Goal: Information Seeking & Learning: Learn about a topic

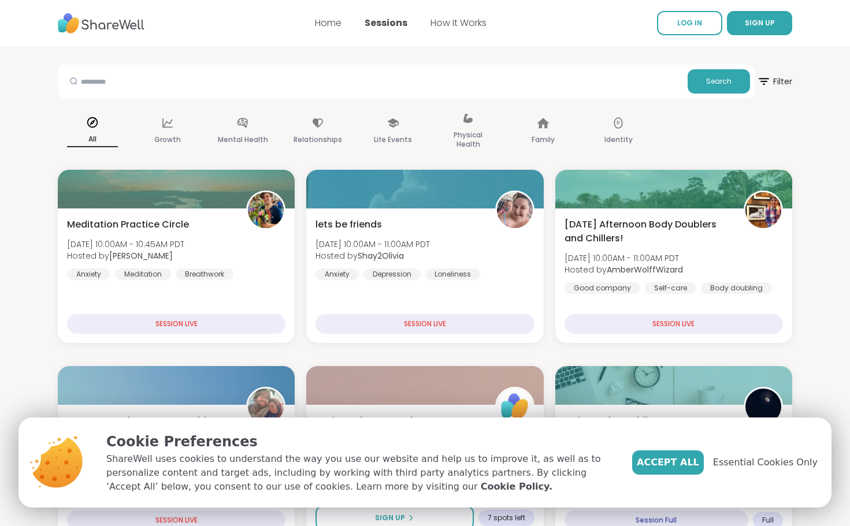
click at [699, 456] on span "Accept All" at bounding box center [667, 463] width 62 height 14
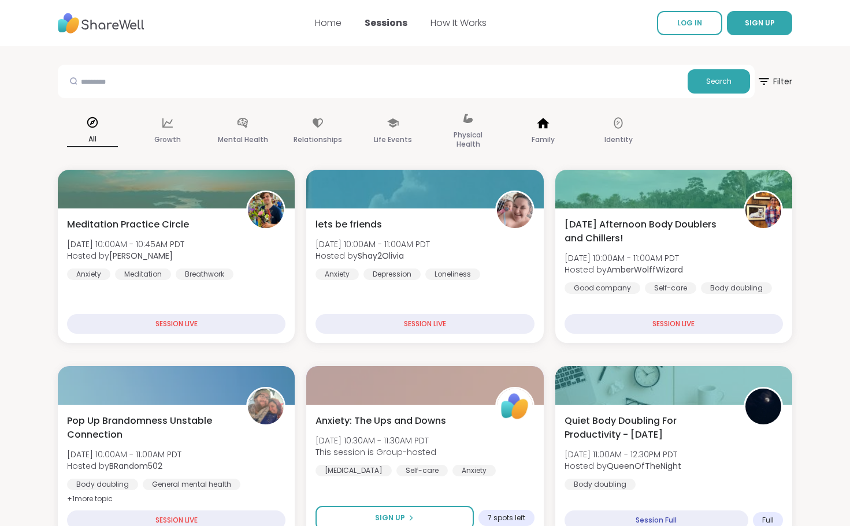
click at [539, 124] on icon at bounding box center [543, 123] width 12 height 10
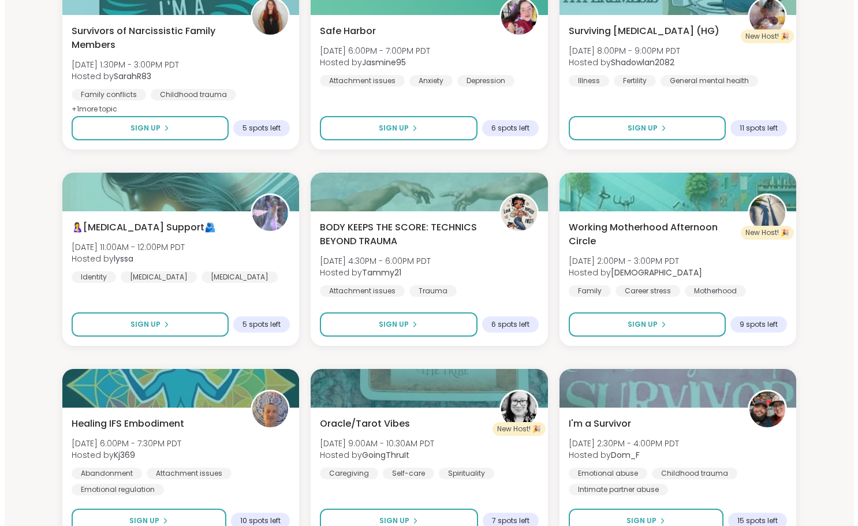
scroll to position [231, 0]
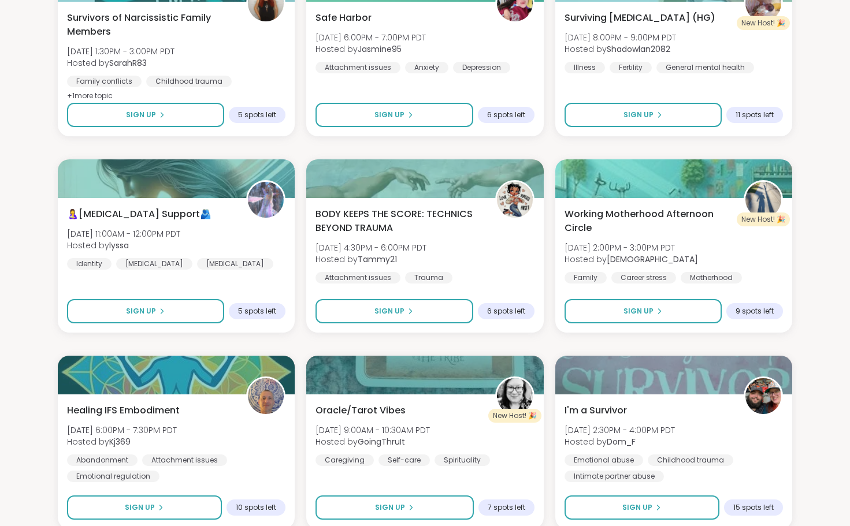
click at [130, 211] on span "🤱[MEDICAL_DATA] Support🫂" at bounding box center [139, 214] width 144 height 14
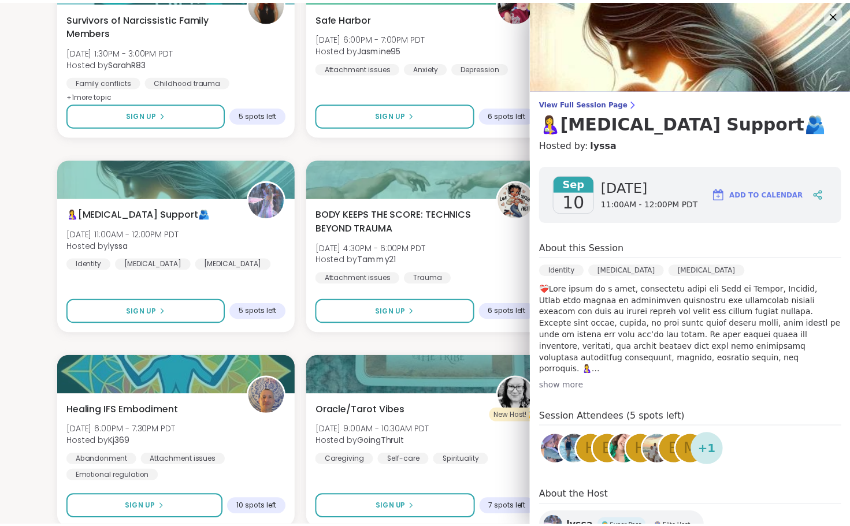
scroll to position [0, 0]
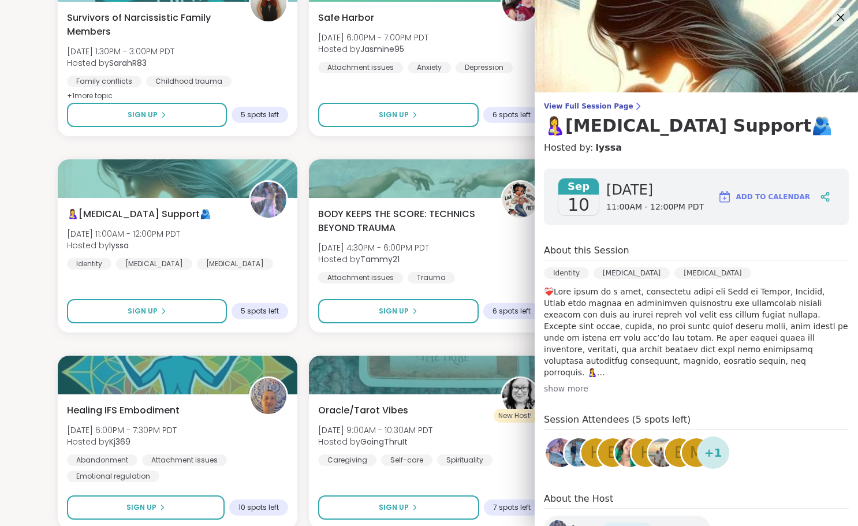
click at [589, 106] on span "View Full Session Page" at bounding box center [696, 106] width 305 height 9
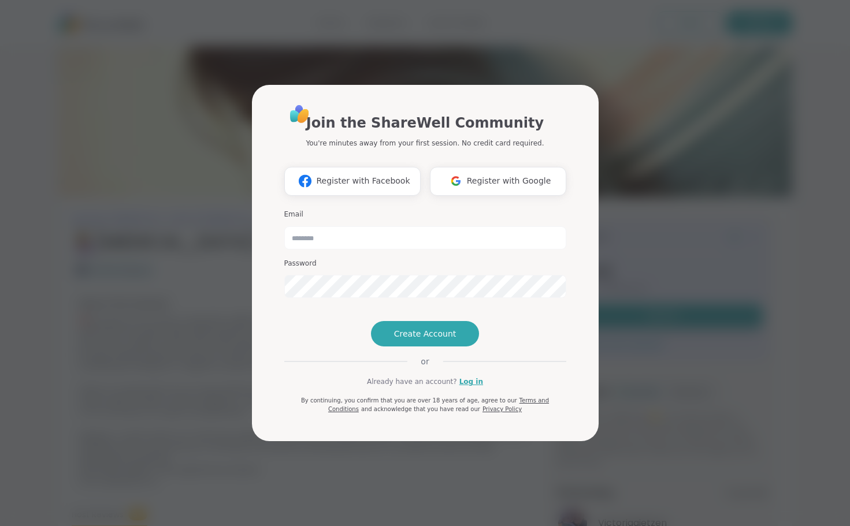
scroll to position [6, 0]
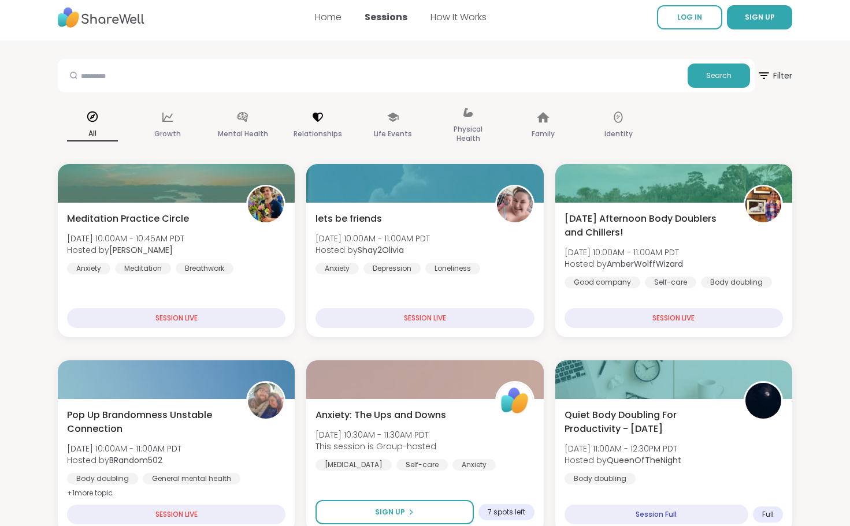
click at [313, 121] on icon at bounding box center [317, 117] width 13 height 13
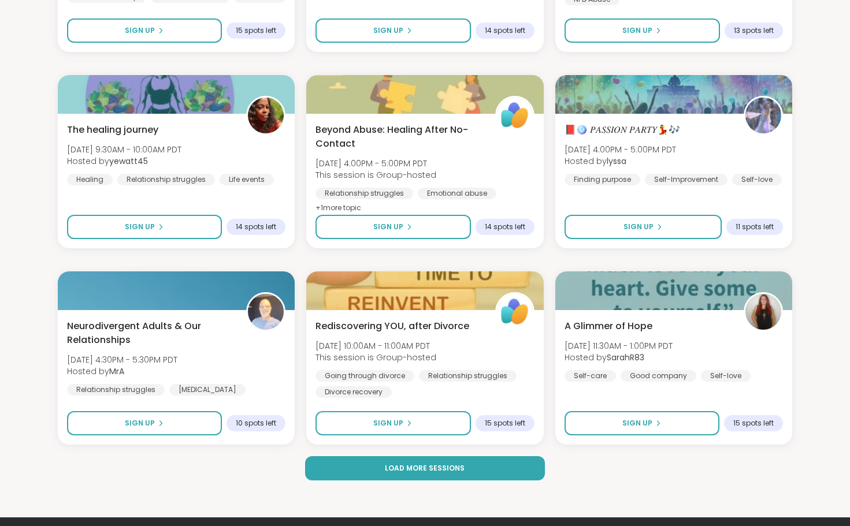
scroll to position [2085, 0]
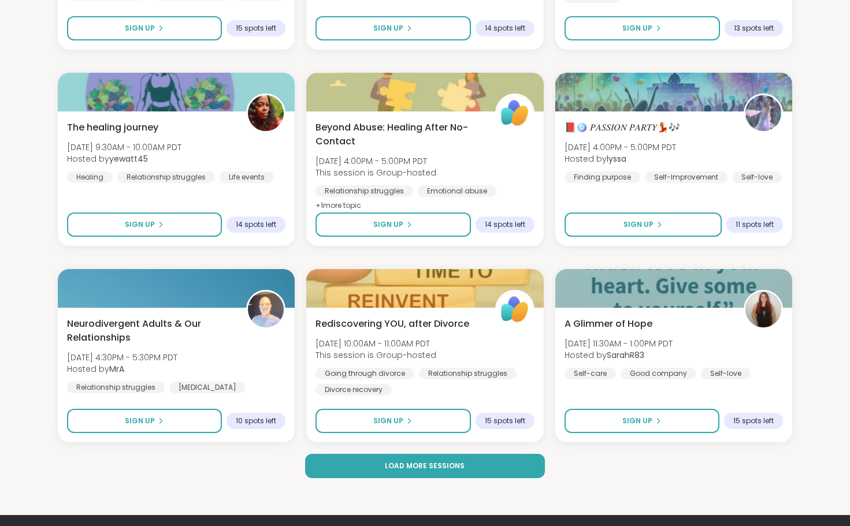
click at [445, 467] on span "Load more sessions" at bounding box center [425, 466] width 80 height 10
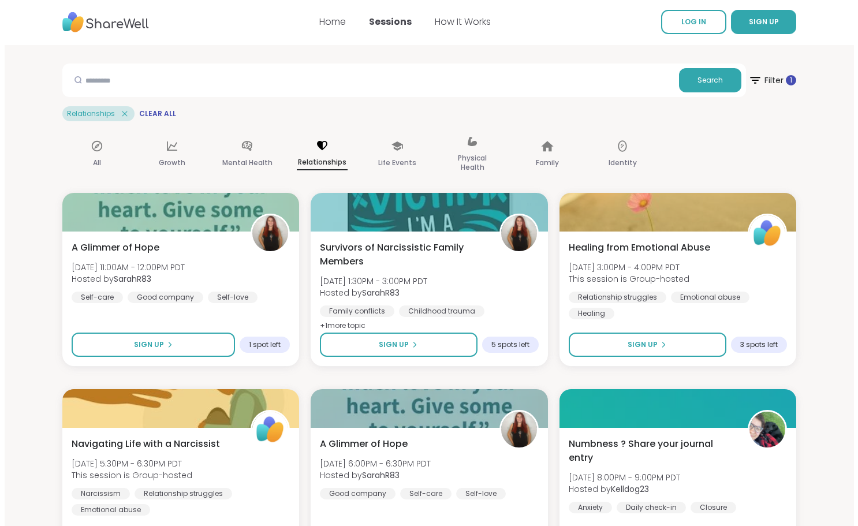
scroll to position [0, 0]
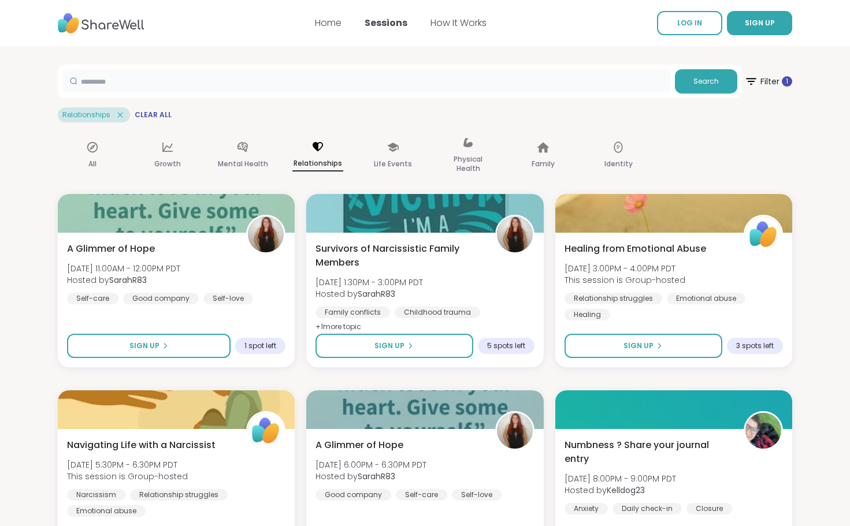
click at [218, 81] on input "text" at bounding box center [366, 80] width 608 height 23
type input "**********"
